Goal: Information Seeking & Learning: Check status

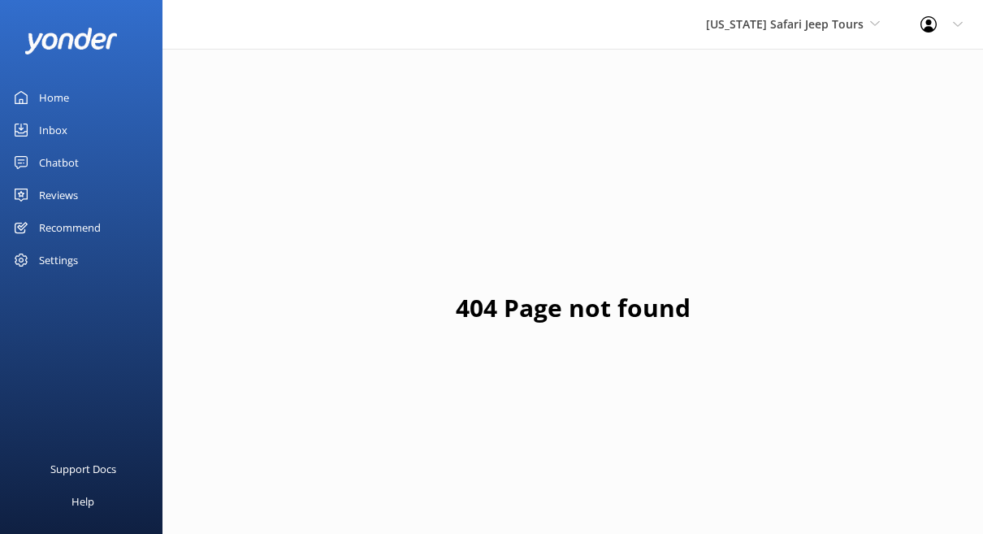
click at [51, 146] on div "Inbox" at bounding box center [53, 130] width 28 height 32
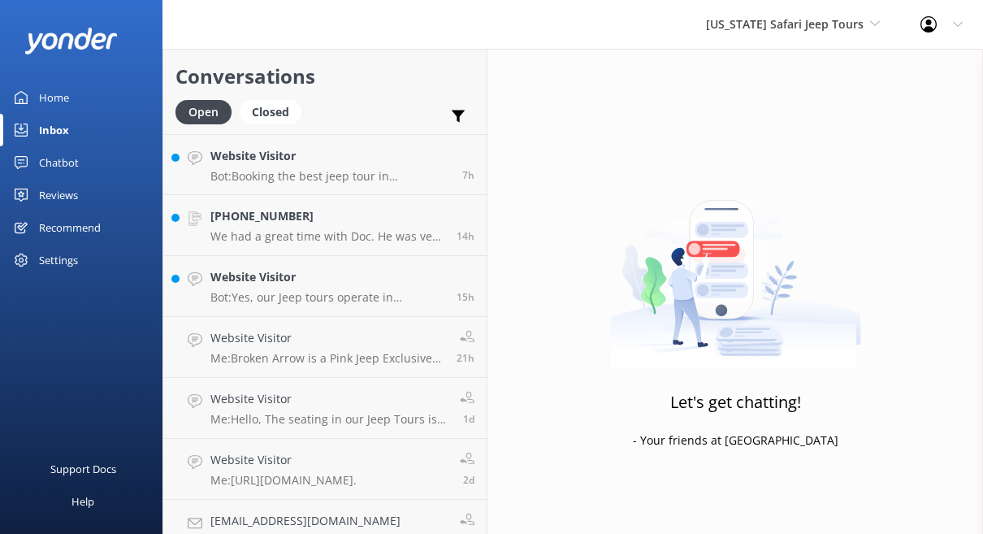
click at [67, 110] on div "Home" at bounding box center [54, 97] width 30 height 32
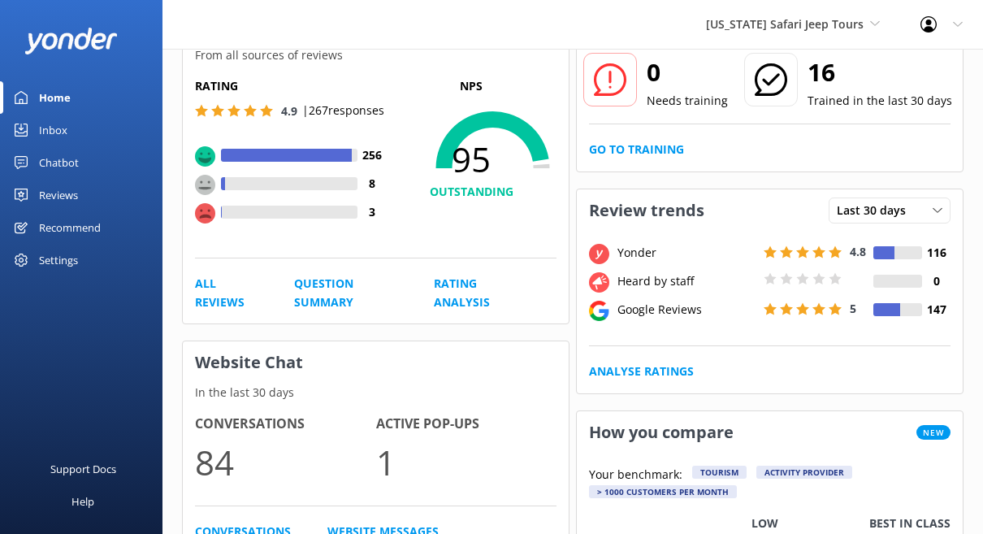
scroll to position [159, 0]
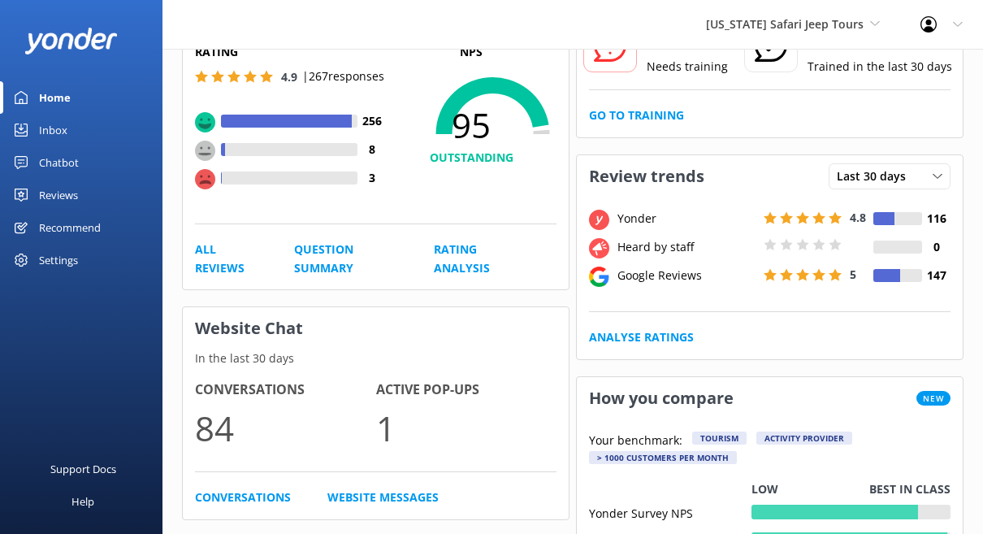
click at [78, 211] on div "Reviews" at bounding box center [58, 195] width 39 height 32
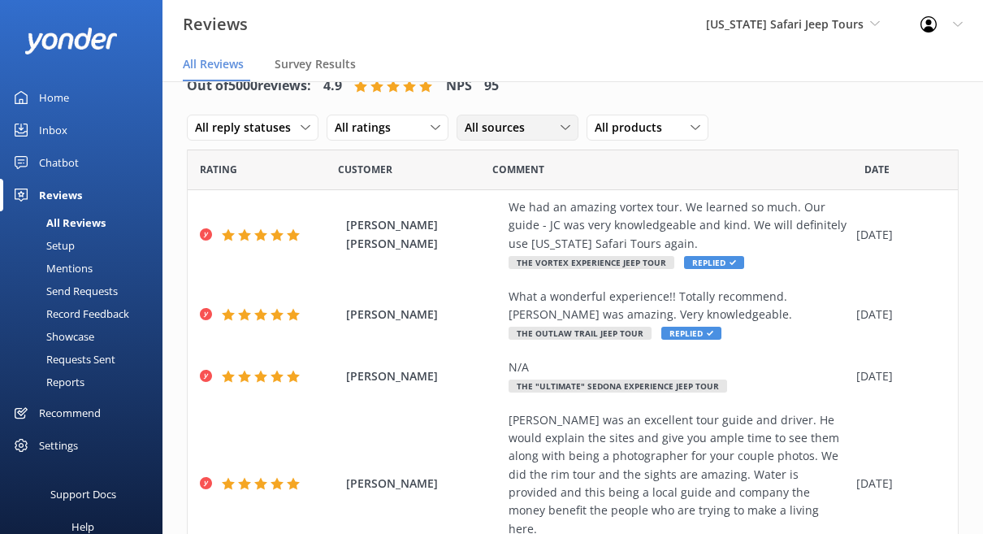
click at [534, 136] on span "All sources" at bounding box center [500, 128] width 70 height 18
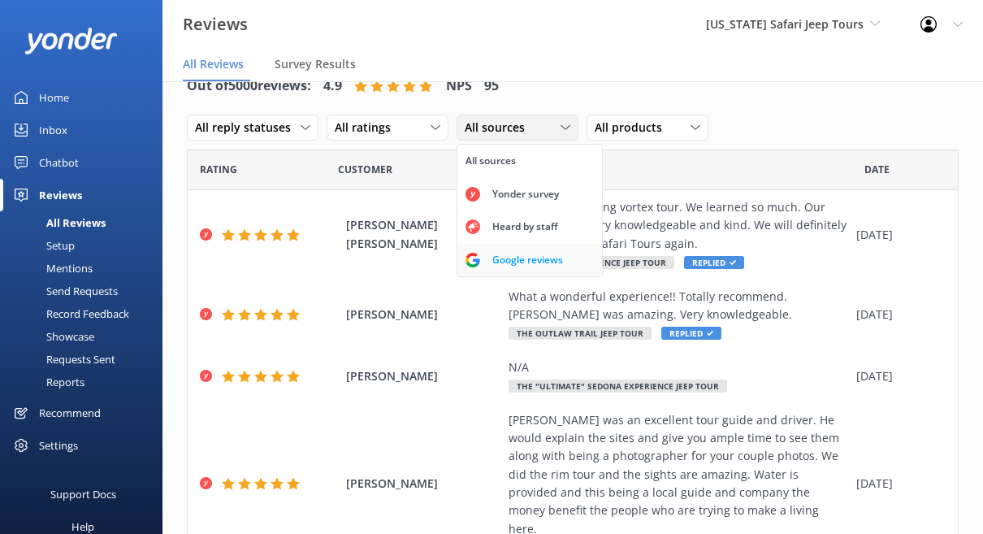
click at [480, 267] on use at bounding box center [472, 260] width 15 height 15
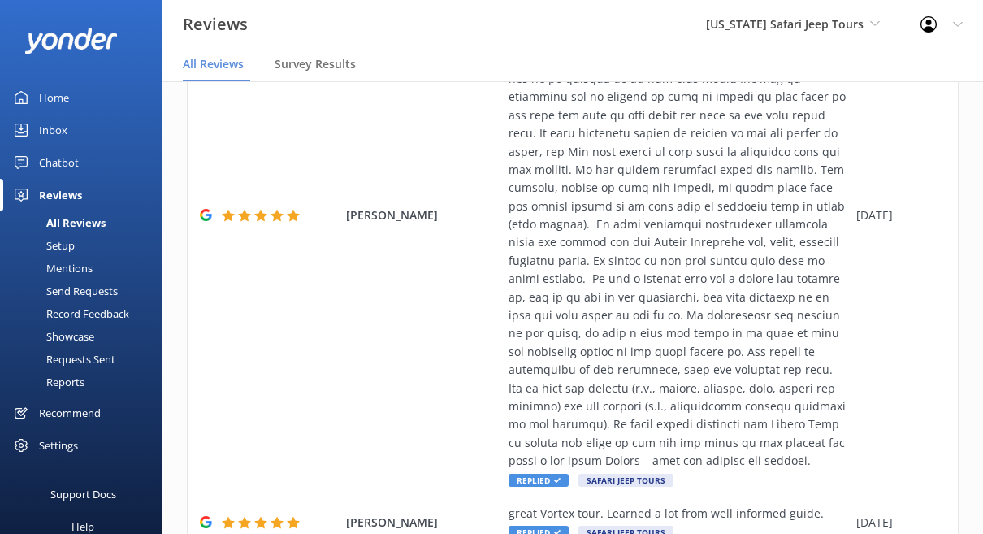
scroll to position [1093, 0]
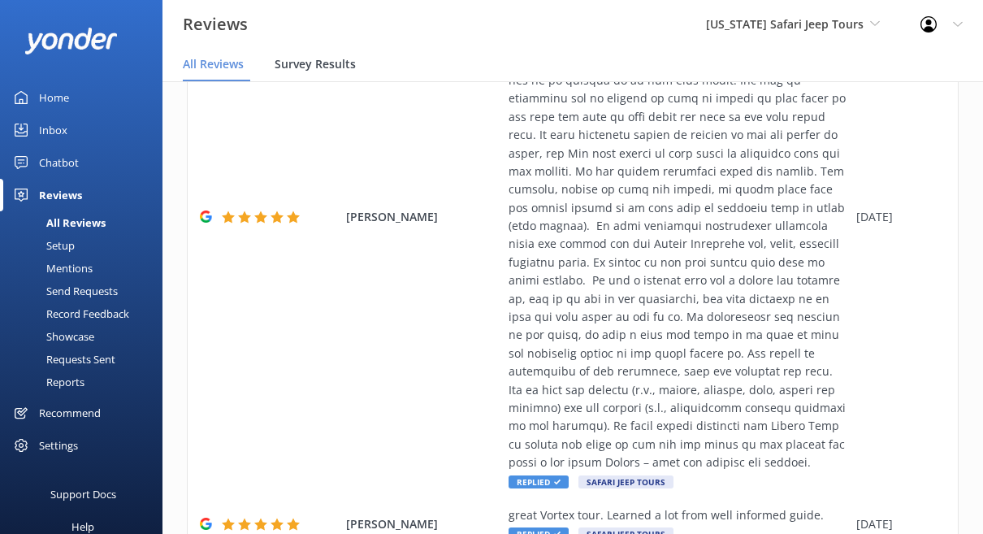
click at [356, 72] on span "Survey Results" at bounding box center [315, 64] width 81 height 16
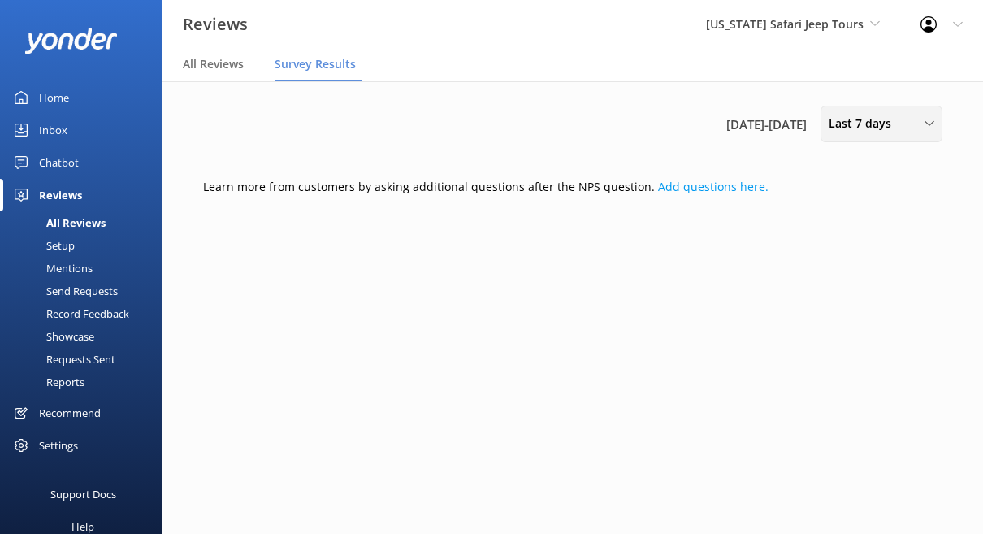
click at [832, 142] on div "Last 7 days Last 7 days Last 30 days Last 90 days Last 180 days Custom" at bounding box center [881, 124] width 122 height 37
click at [829, 203] on div "Last 30 days" at bounding box center [858, 195] width 58 height 16
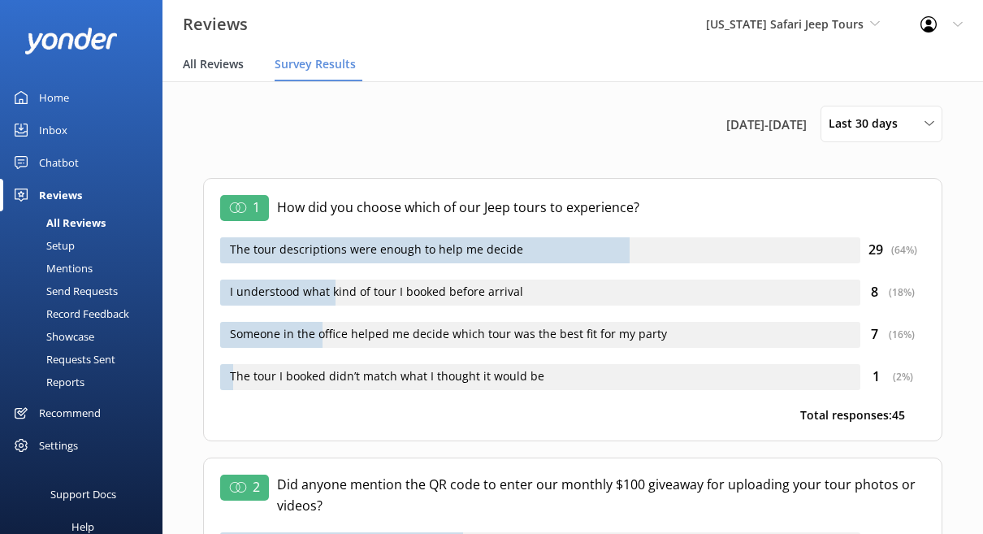
click at [244, 72] on span "All Reviews" at bounding box center [213, 64] width 61 height 16
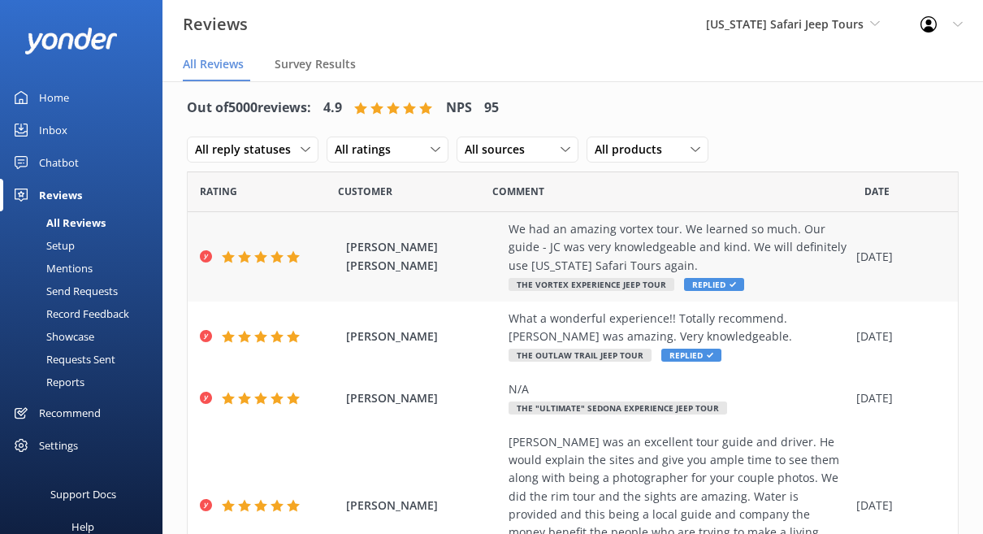
scroll to position [21, 0]
